Goal: Task Accomplishment & Management: Manage account settings

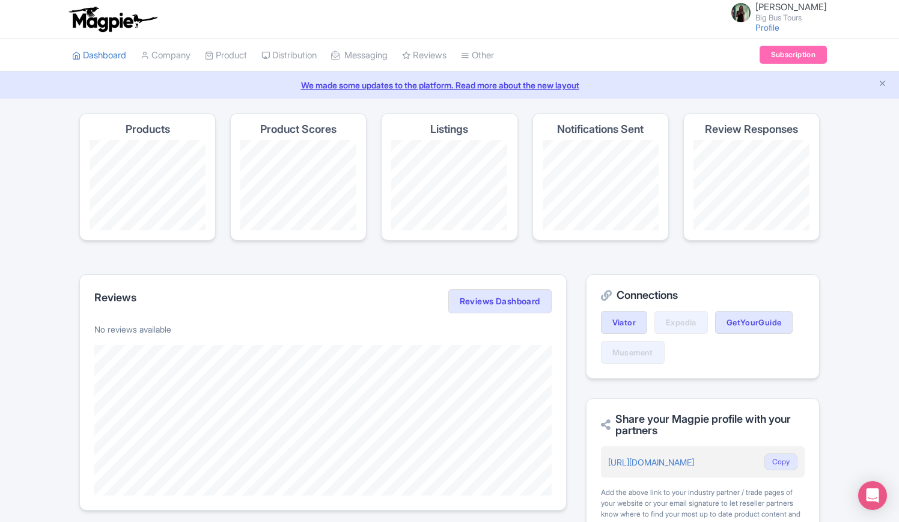
click at [392, 245] on section "Products Product Scores Listings Notifications Sent Review Responses" at bounding box center [449, 184] width 741 height 142
click at [230, 46] on link "Product" at bounding box center [226, 55] width 42 height 33
click at [242, 87] on link "My Products" at bounding box center [263, 85] width 114 height 19
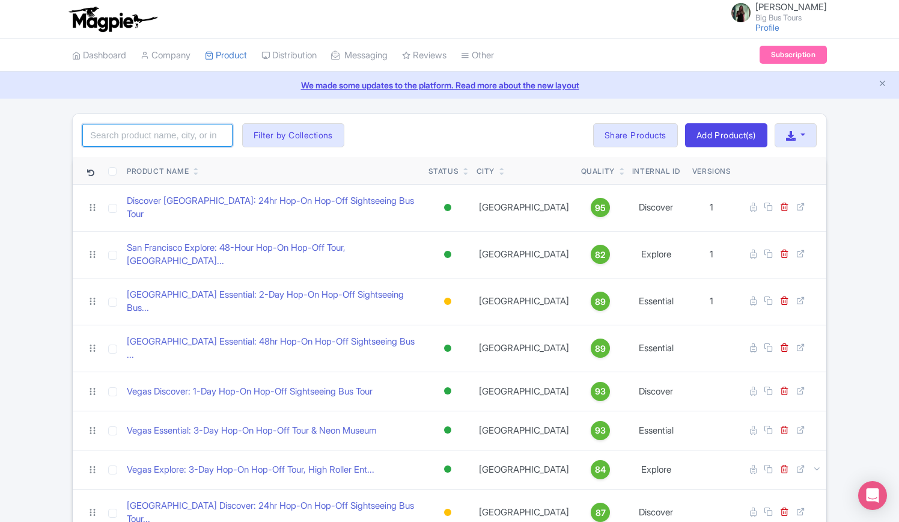
click at [186, 138] on input "search" at bounding box center [157, 135] width 150 height 23
type input "[GEOGRAPHIC_DATA]"
click button "Search" at bounding box center [0, 0] width 0 height 0
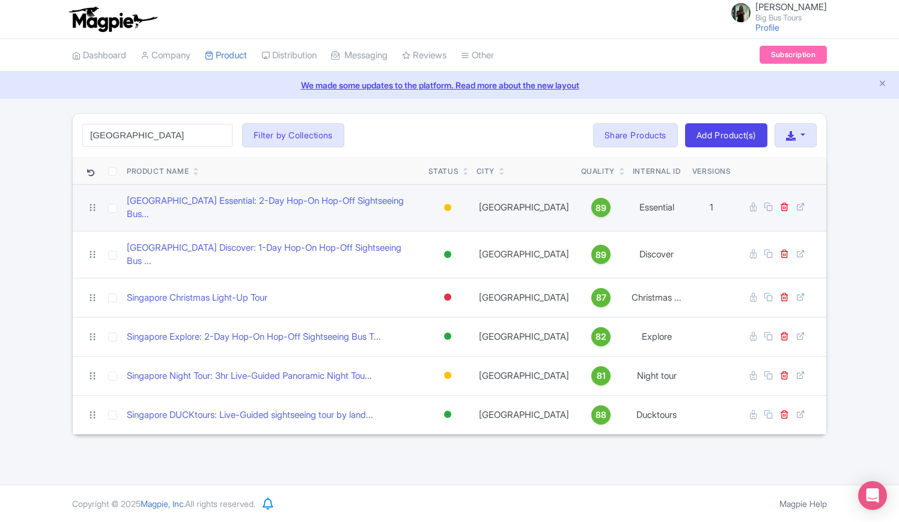
click at [109, 209] on td at bounding box center [112, 207] width 19 height 47
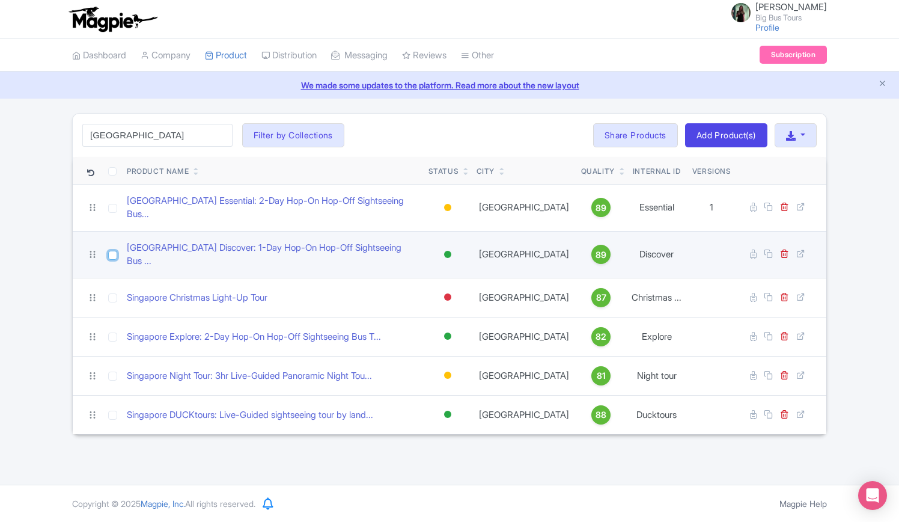
click at [109, 251] on input "checkbox" at bounding box center [112, 255] width 9 height 9
checkbox input "true"
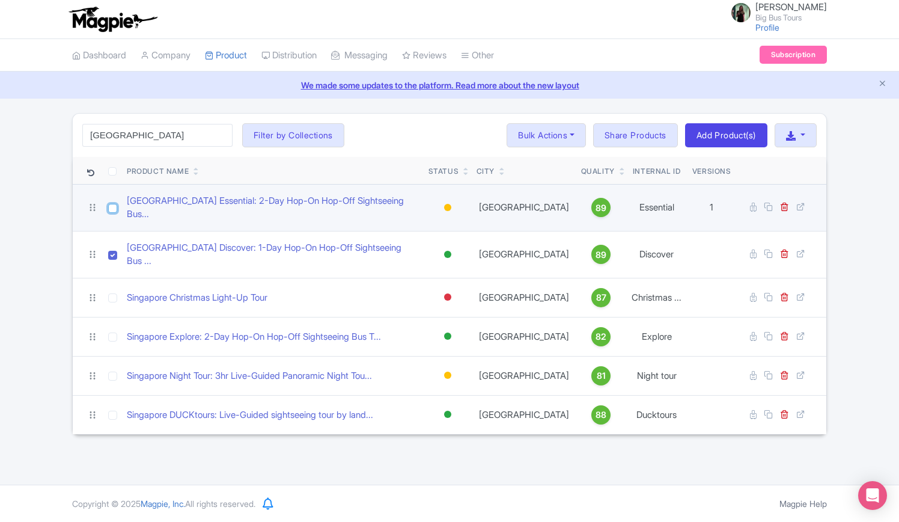
click at [112, 204] on input "checkbox" at bounding box center [112, 208] width 9 height 9
checkbox input "true"
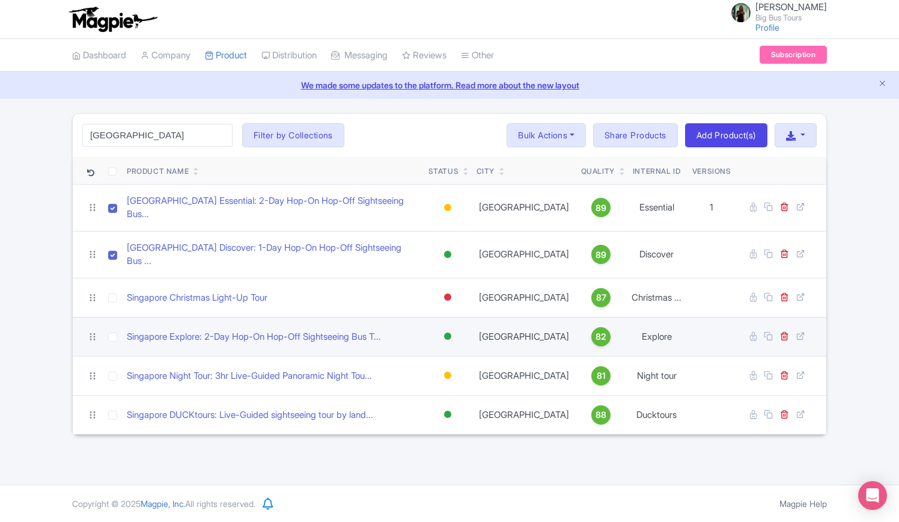
click at [120, 317] on td at bounding box center [112, 336] width 19 height 39
click at [113, 332] on input "checkbox" at bounding box center [112, 336] width 9 height 9
checkbox input "true"
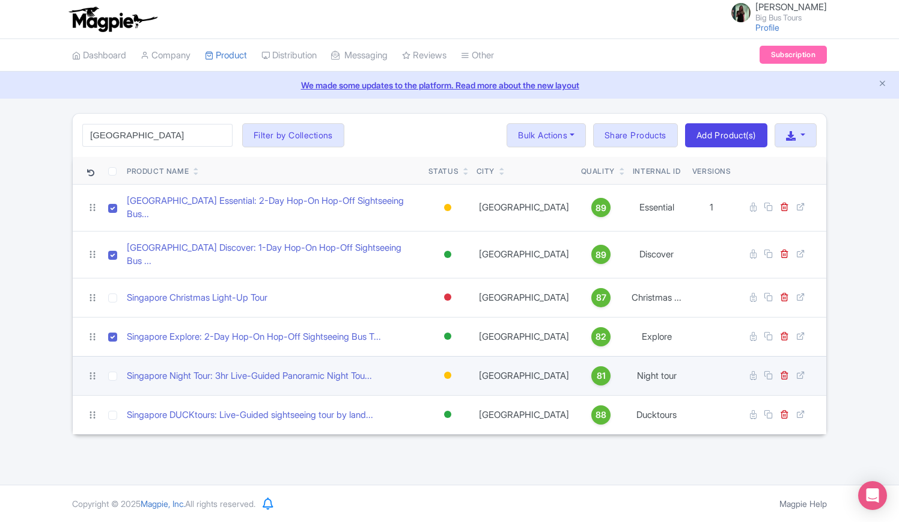
click at [114, 356] on td at bounding box center [112, 375] width 19 height 39
click at [113, 371] on input "checkbox" at bounding box center [112, 375] width 9 height 9
checkbox input "true"
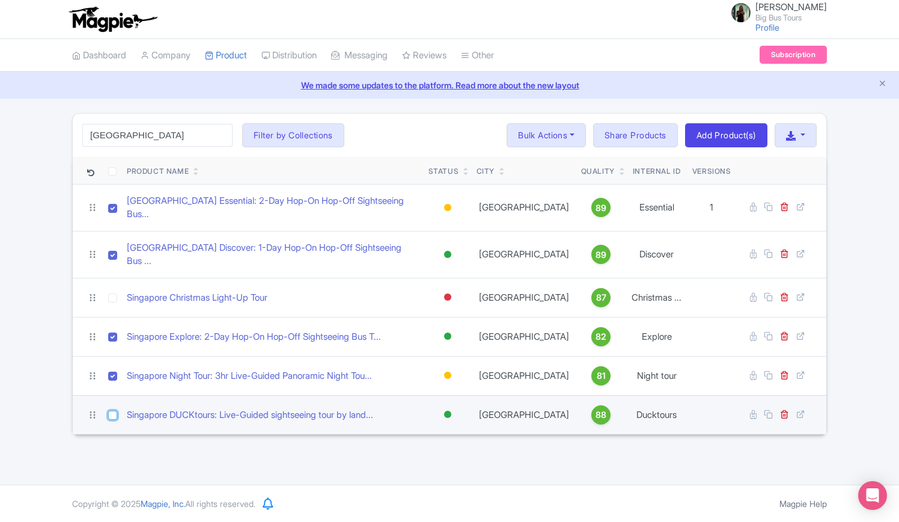
click at [111, 411] on input "checkbox" at bounding box center [112, 415] width 9 height 9
checkbox input "true"
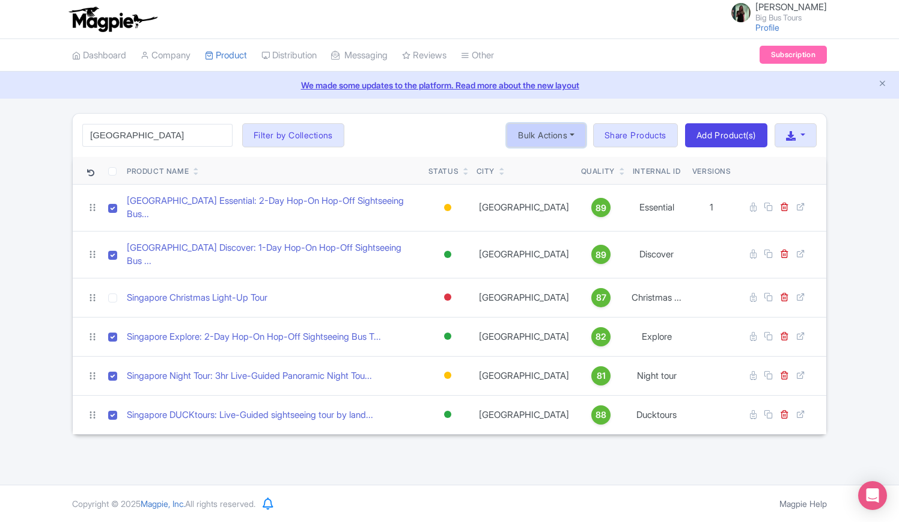
click at [566, 133] on button "Bulk Actions" at bounding box center [546, 135] width 79 height 24
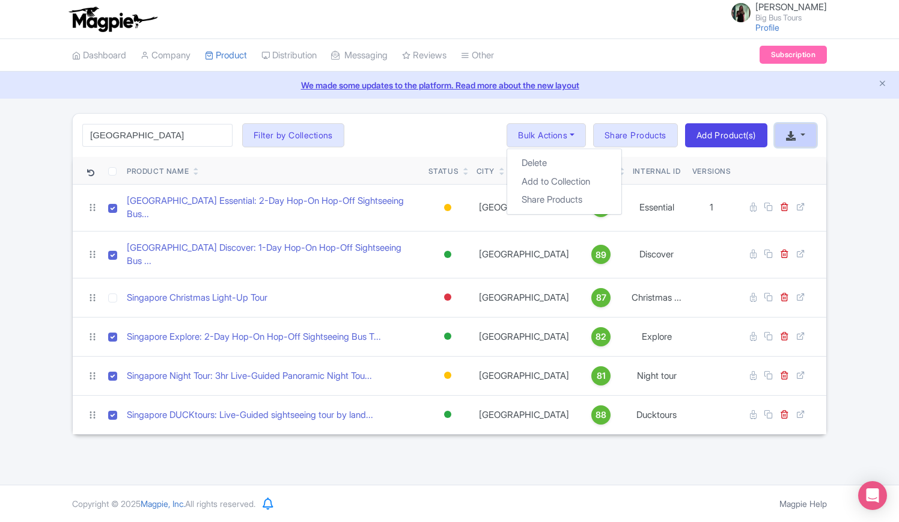
click at [808, 133] on button "button" at bounding box center [796, 135] width 42 height 24
click at [804, 183] on link "Download Product List" at bounding box center [831, 182] width 118 height 19
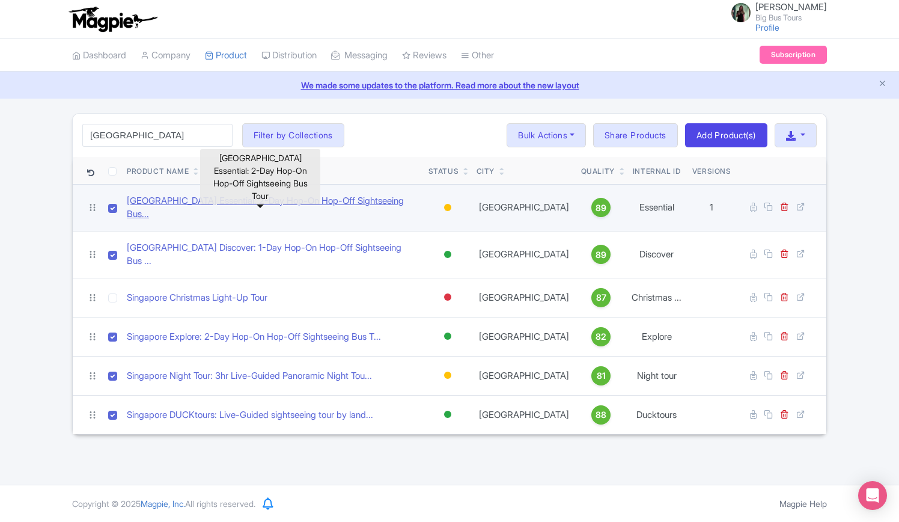
click at [340, 204] on link "[GEOGRAPHIC_DATA] Essential: 2-Day Hop-On Hop-Off Sightseeing Bus..." at bounding box center [273, 207] width 292 height 27
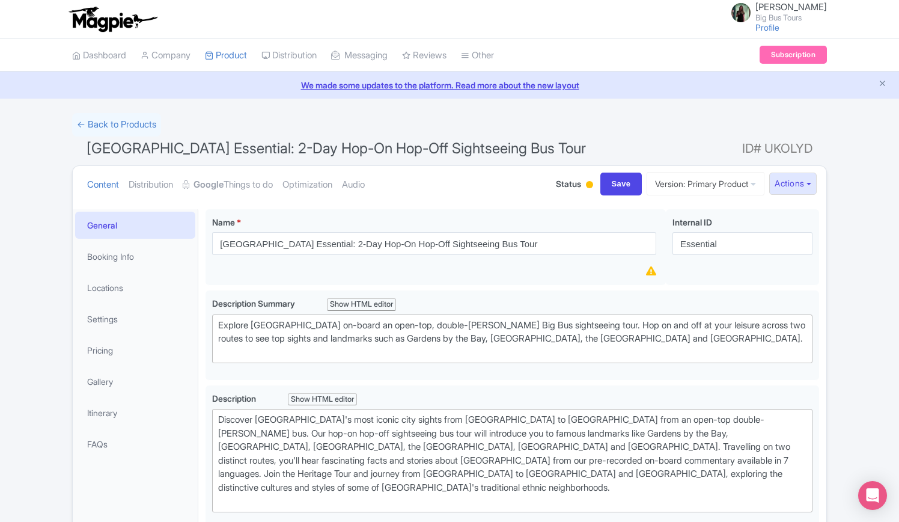
click at [584, 183] on div at bounding box center [590, 185] width 12 height 19
click at [536, 206] on div "Active" at bounding box center [559, 206] width 71 height 23
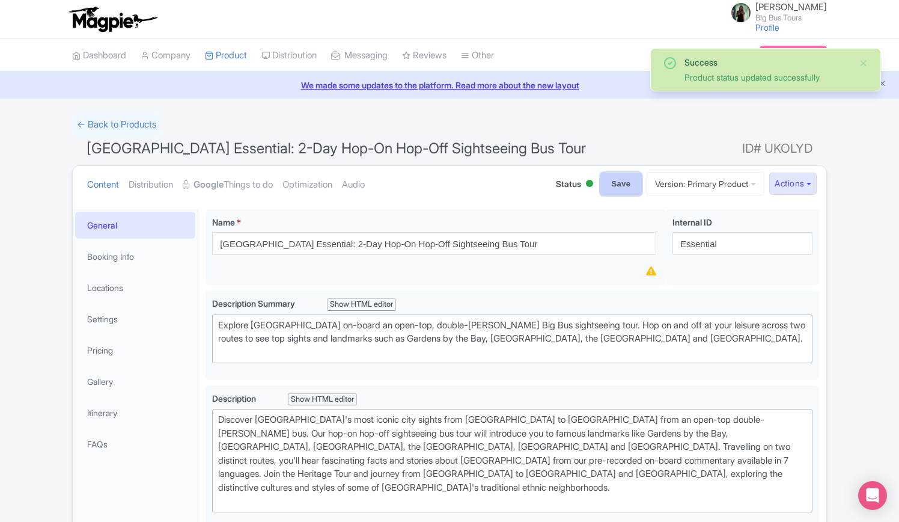
click at [616, 184] on input "Save" at bounding box center [621, 184] width 42 height 23
type input "Saving..."
click at [121, 126] on link "← Back to Products" at bounding box center [116, 124] width 89 height 23
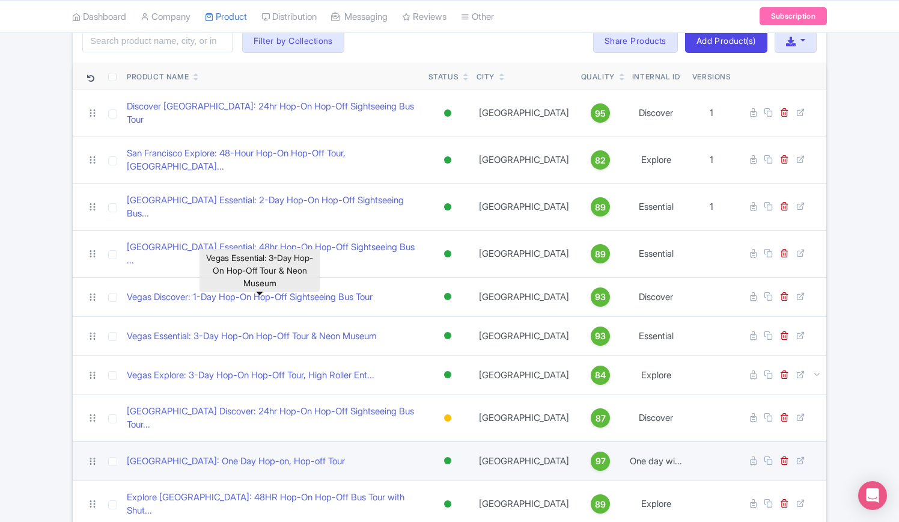
scroll to position [120, 0]
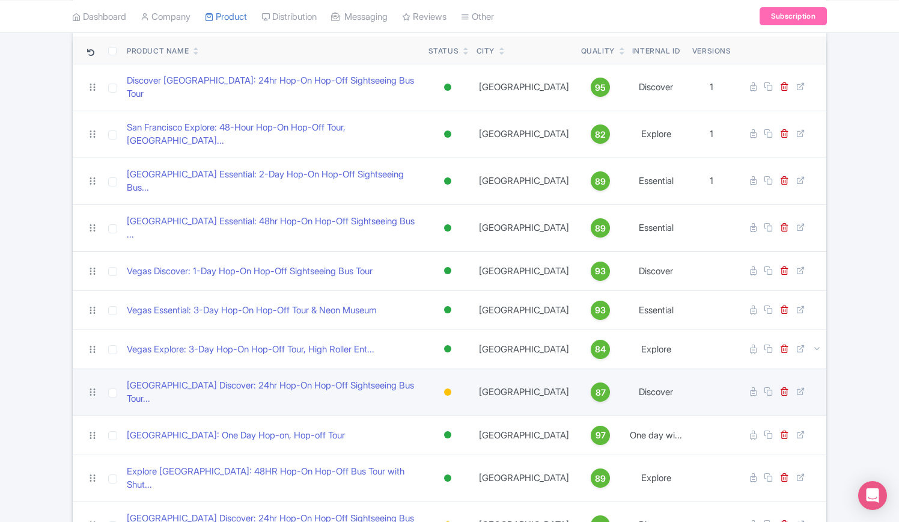
click at [449, 388] on div at bounding box center [447, 391] width 7 height 7
click at [418, 402] on div "Active" at bounding box center [417, 413] width 71 height 22
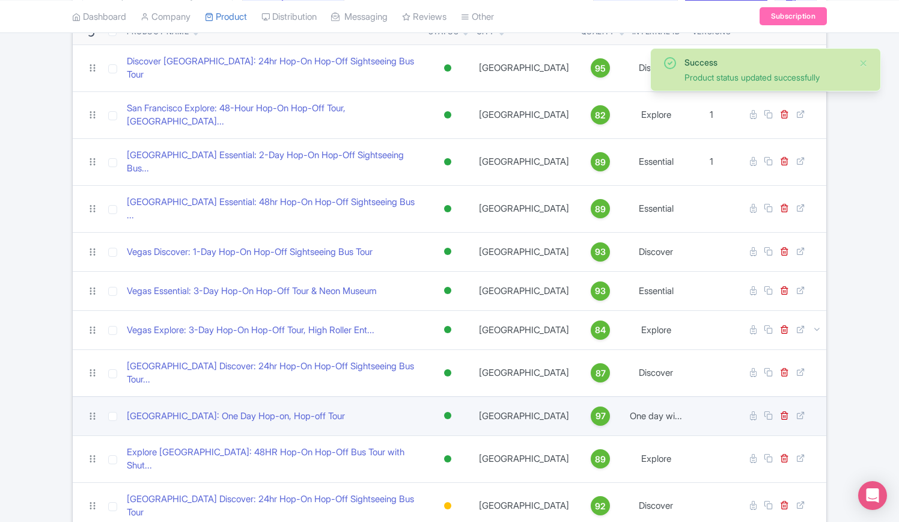
scroll to position [240, 0]
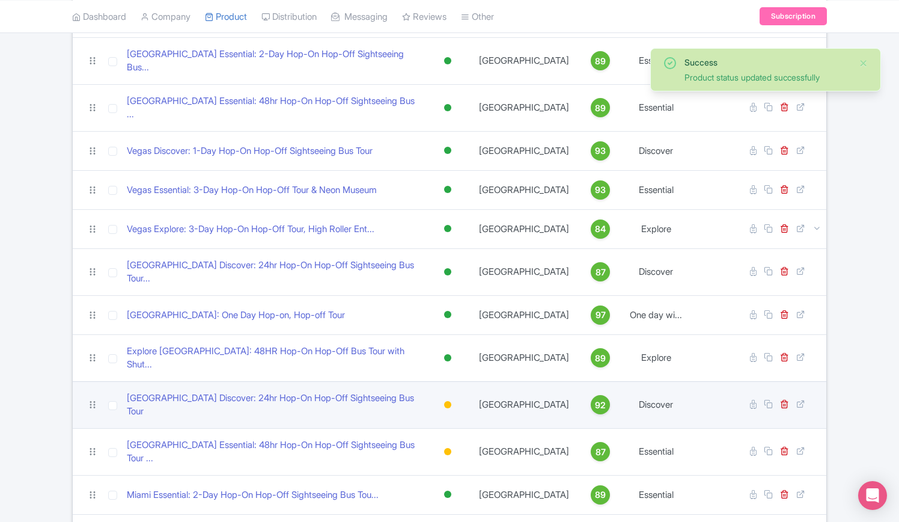
click at [446, 401] on div at bounding box center [447, 404] width 7 height 7
click at [434, 414] on div "Active" at bounding box center [417, 425] width 71 height 22
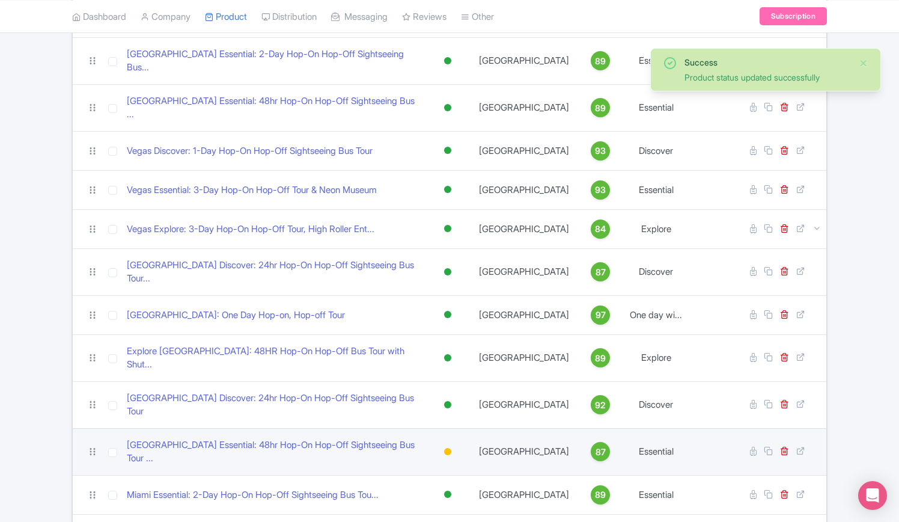
click at [445, 443] on div at bounding box center [448, 451] width 12 height 17
click at [432, 461] on div "Active" at bounding box center [417, 472] width 71 height 22
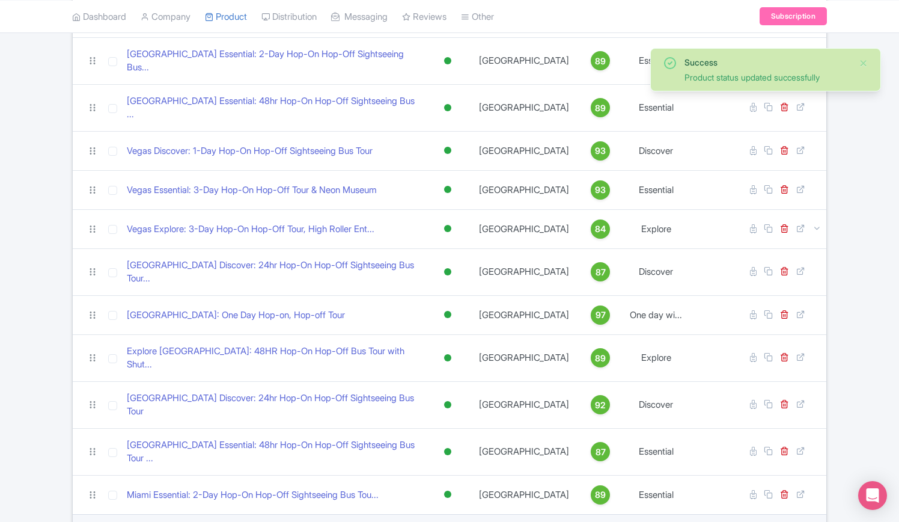
scroll to position [481, 0]
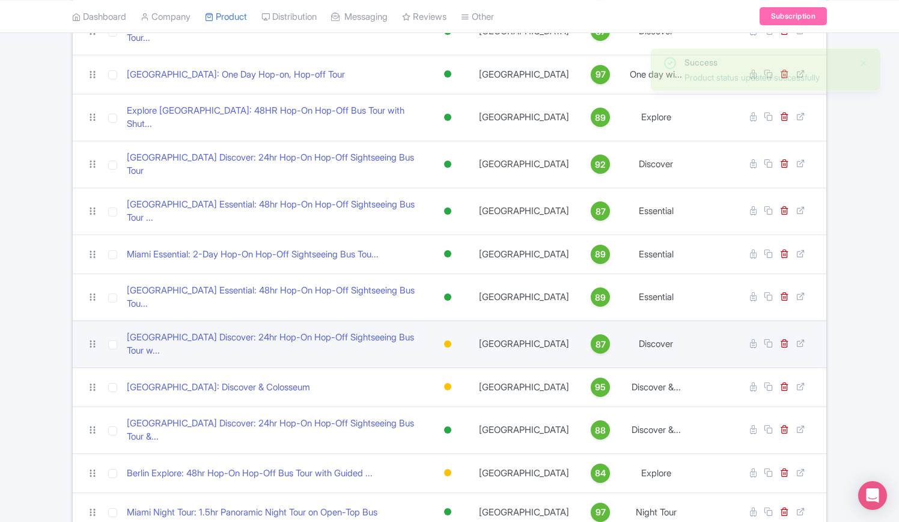
click at [447, 335] on div at bounding box center [448, 343] width 12 height 17
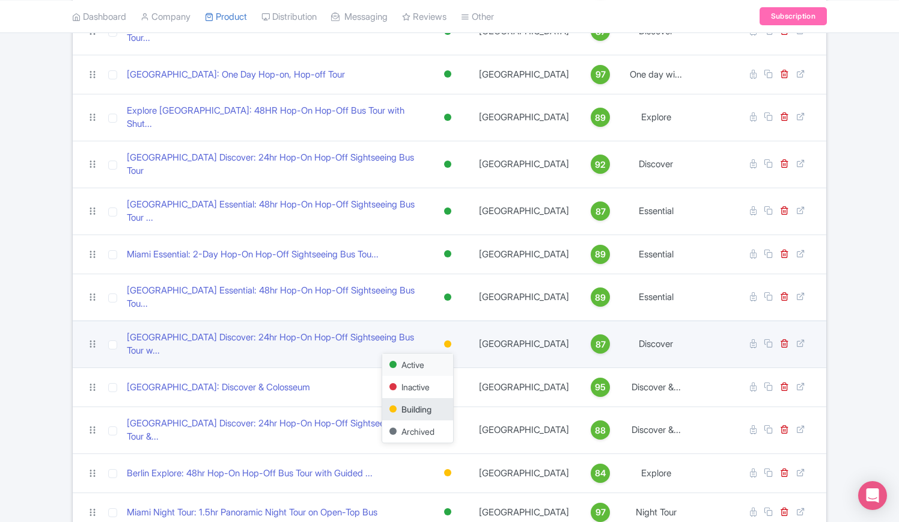
click at [428, 353] on div "Active" at bounding box center [417, 364] width 71 height 22
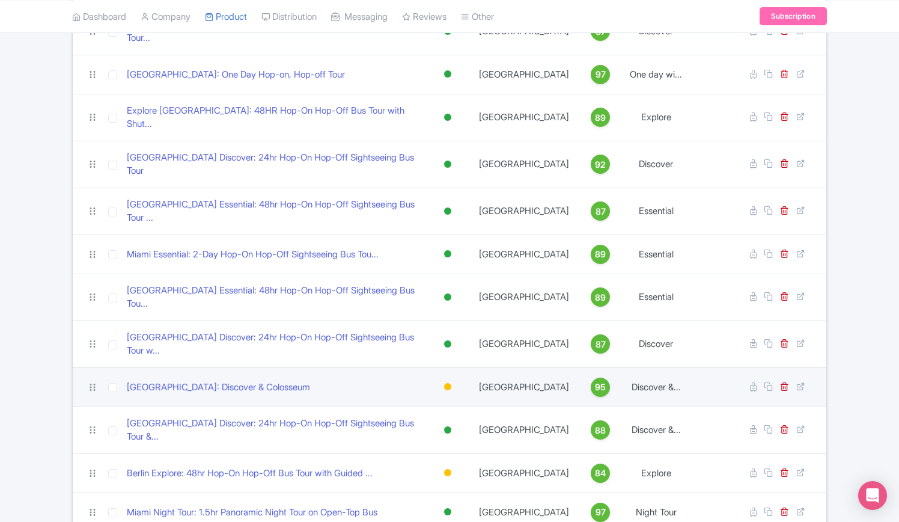
click at [451, 378] on div at bounding box center [448, 386] width 12 height 17
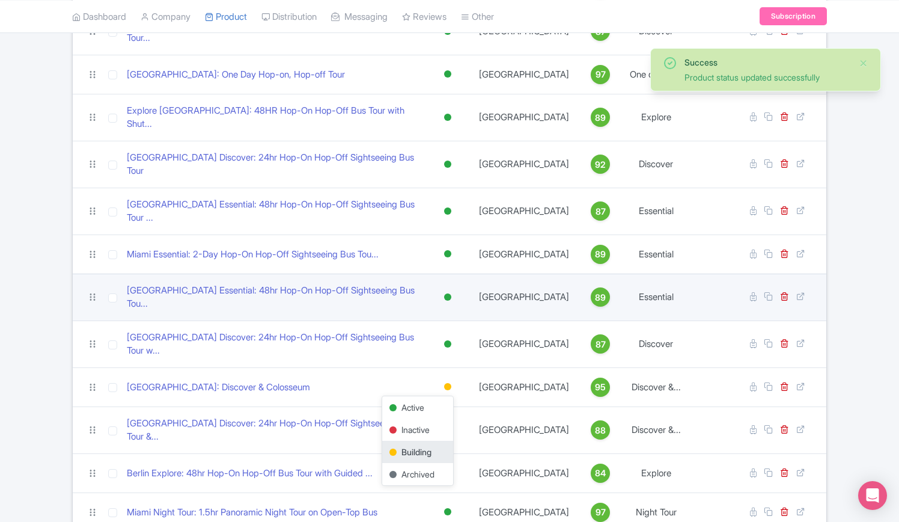
drag, startPoint x: 148, startPoint y: 243, endPoint x: 155, endPoint y: 243, distance: 6.6
click at [150, 273] on td "[GEOGRAPHIC_DATA] Essential: 48hr Hop-On Hop-Off Sightseeing Bus Tou..." at bounding box center [273, 296] width 302 height 47
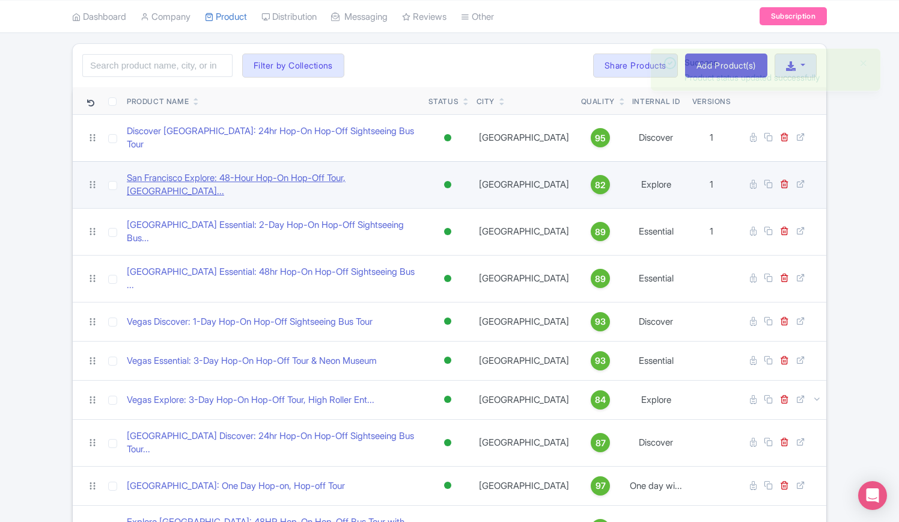
scroll to position [0, 0]
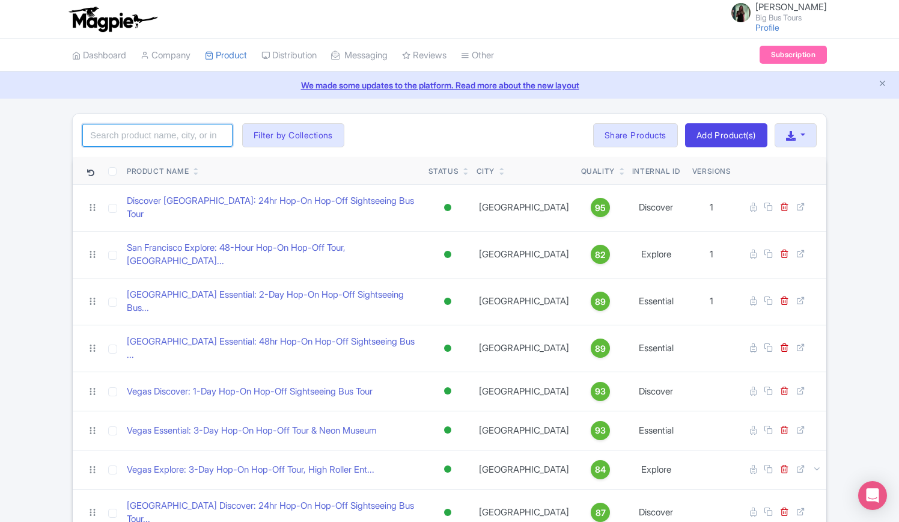
click at [165, 124] on input "search" at bounding box center [157, 135] width 150 height 23
type input "[GEOGRAPHIC_DATA]"
click button "Search" at bounding box center [0, 0] width 0 height 0
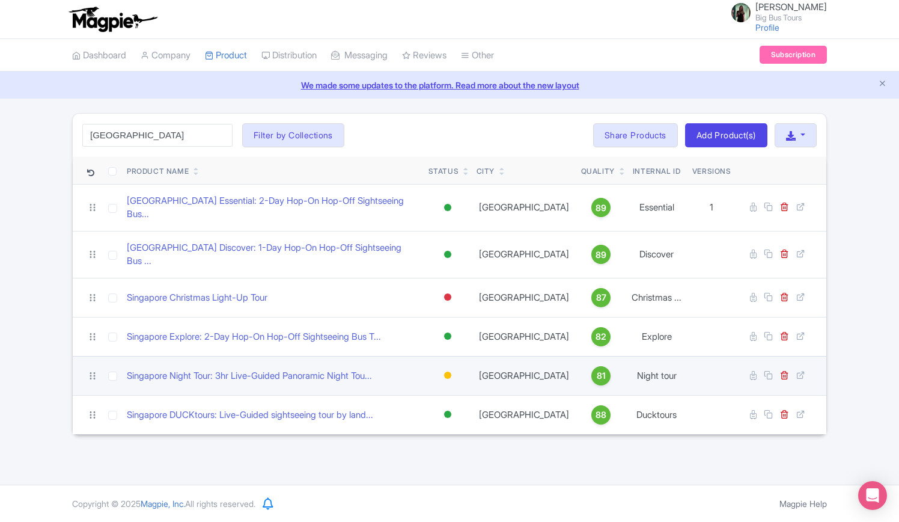
click at [448, 371] on div at bounding box center [447, 374] width 7 height 7
click at [421, 385] on div "Active" at bounding box center [417, 396] width 71 height 22
